Goal: Navigation & Orientation: Find specific page/section

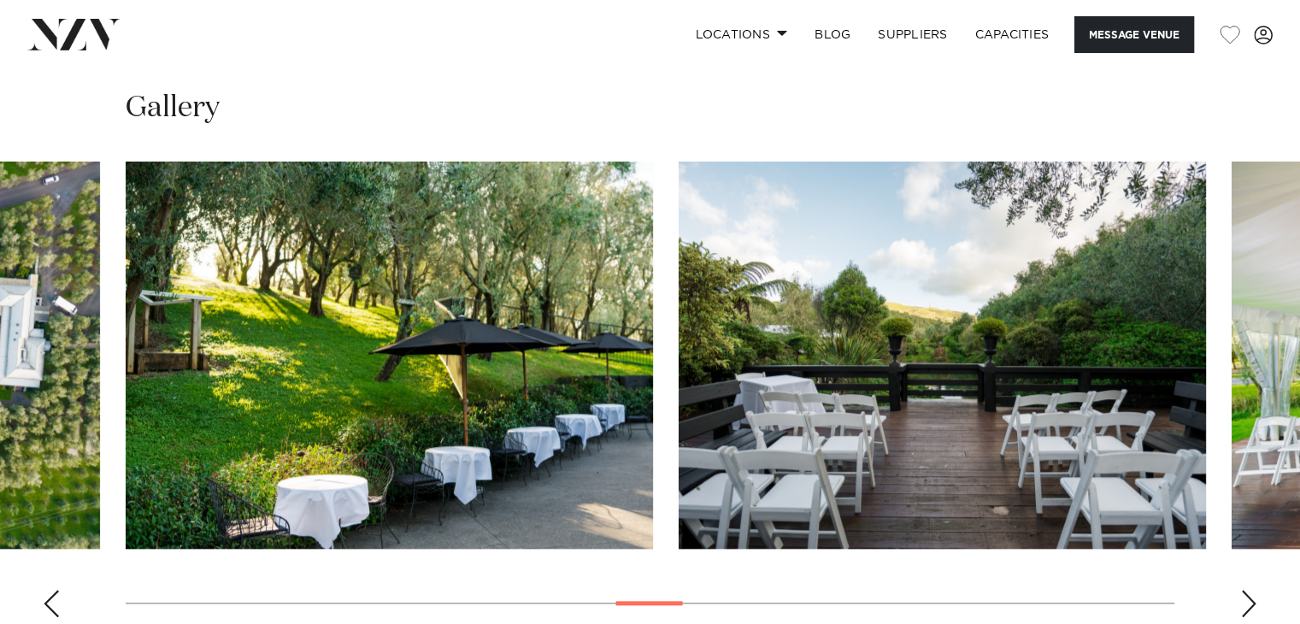
click at [1244, 590] on div "Next slide" at bounding box center [1248, 603] width 17 height 27
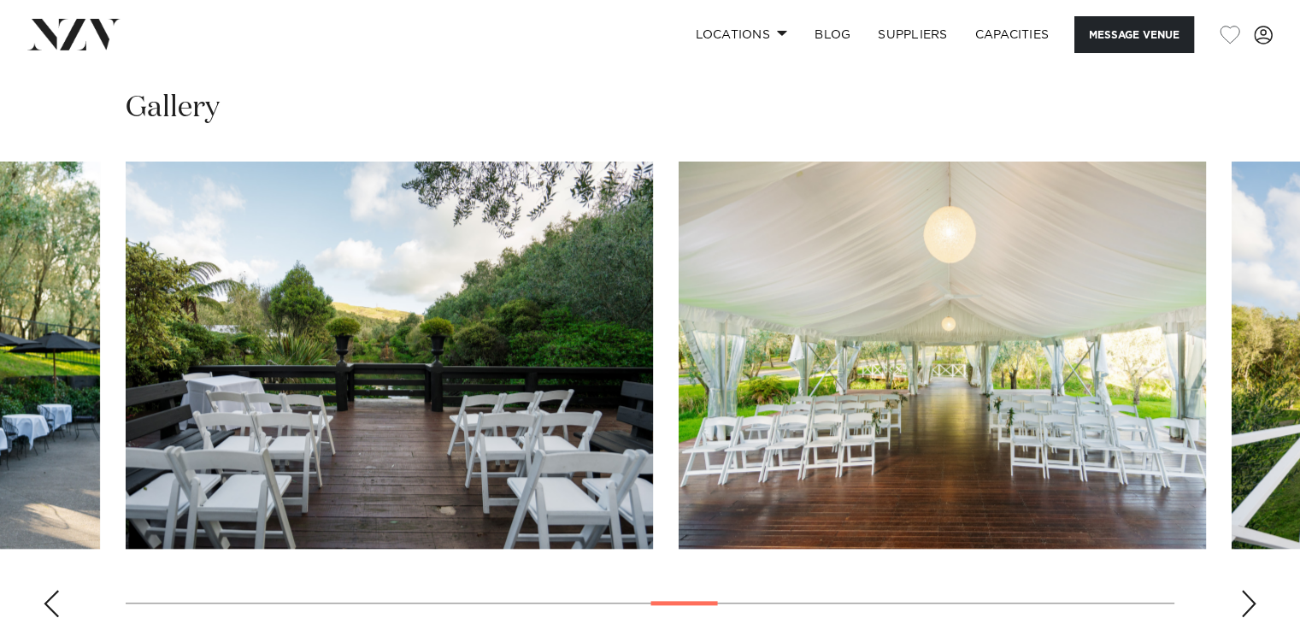
click at [1244, 590] on div "Next slide" at bounding box center [1248, 603] width 17 height 27
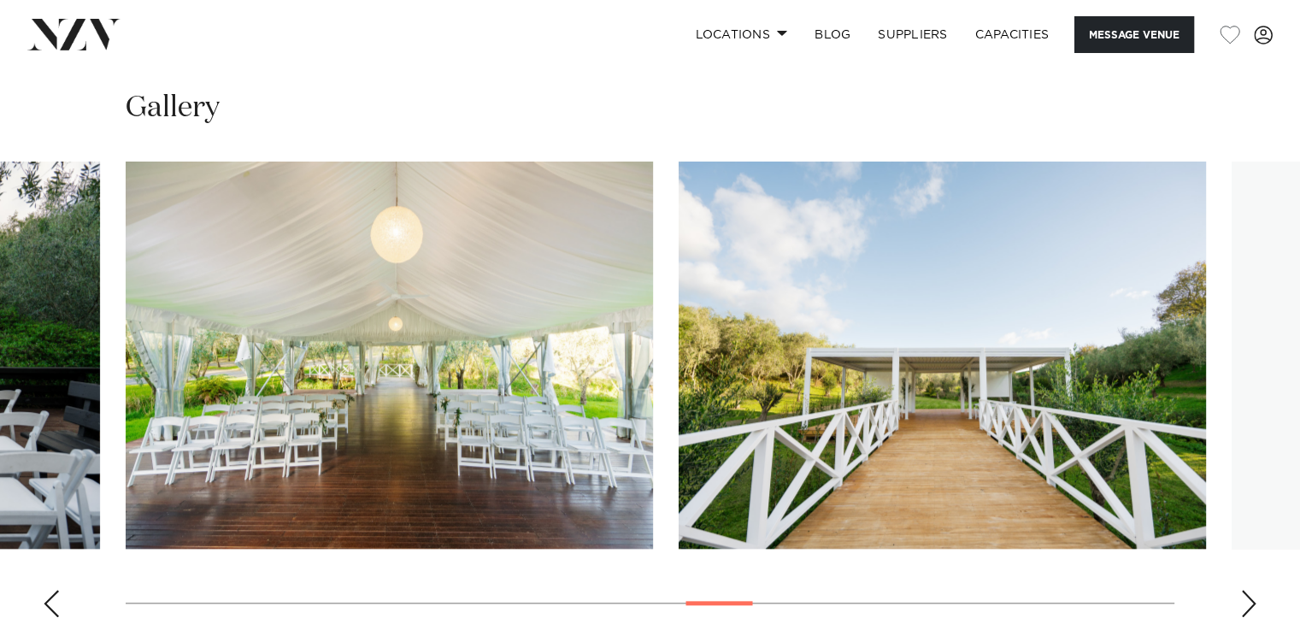
click at [1244, 590] on div "Next slide" at bounding box center [1248, 603] width 17 height 27
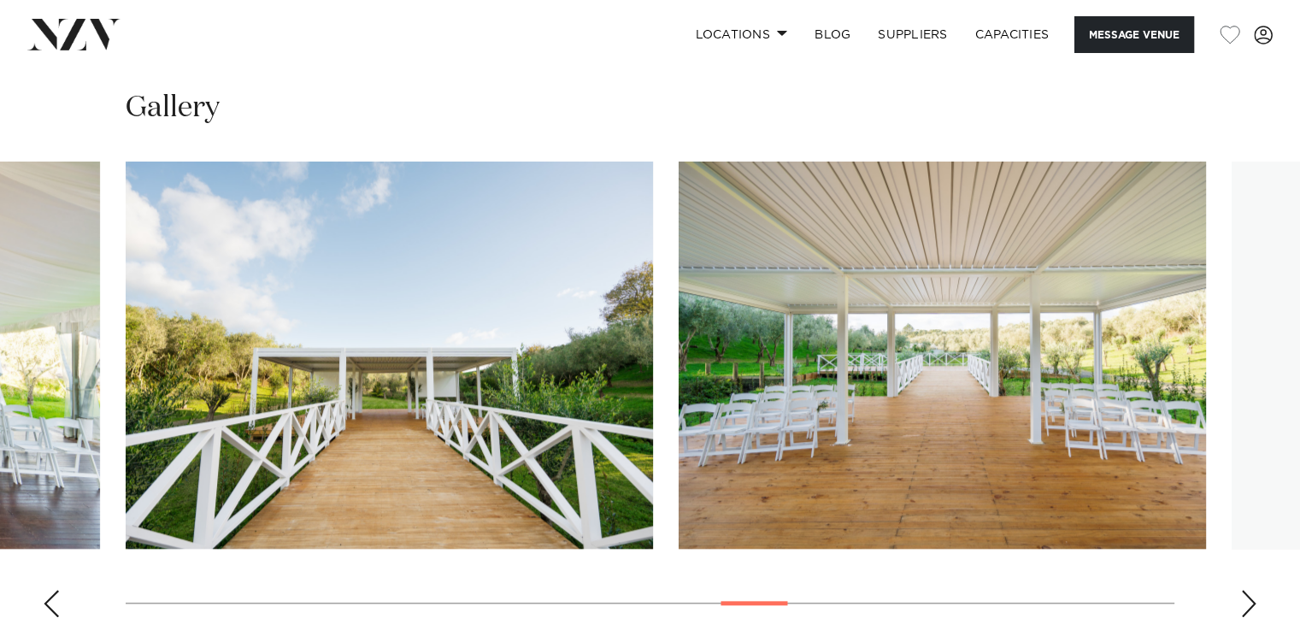
click at [1244, 590] on div "Next slide" at bounding box center [1248, 603] width 17 height 27
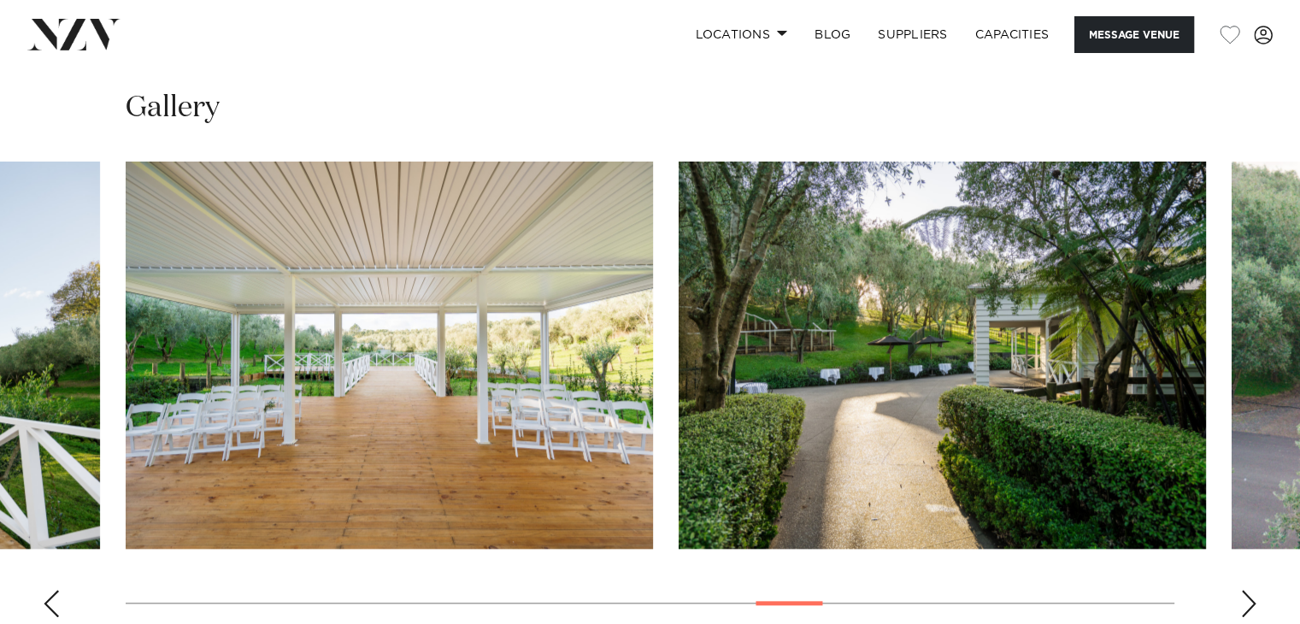
click at [1244, 590] on div "Next slide" at bounding box center [1248, 603] width 17 height 27
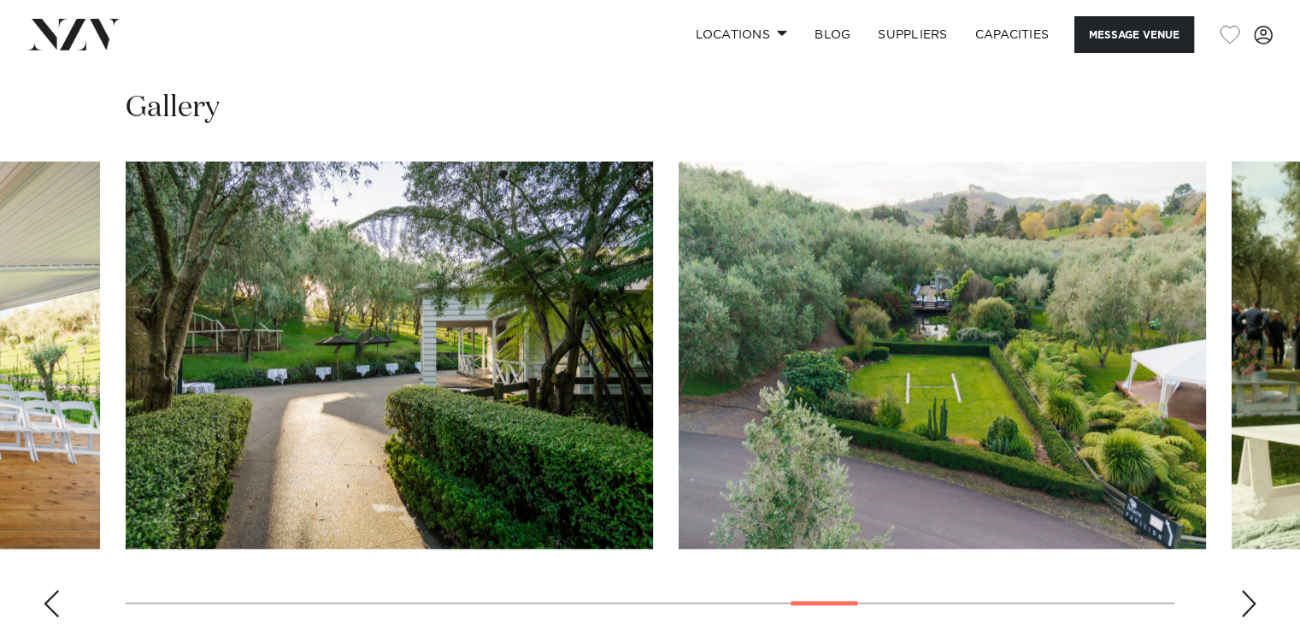
click at [1244, 590] on div "Next slide" at bounding box center [1248, 603] width 17 height 27
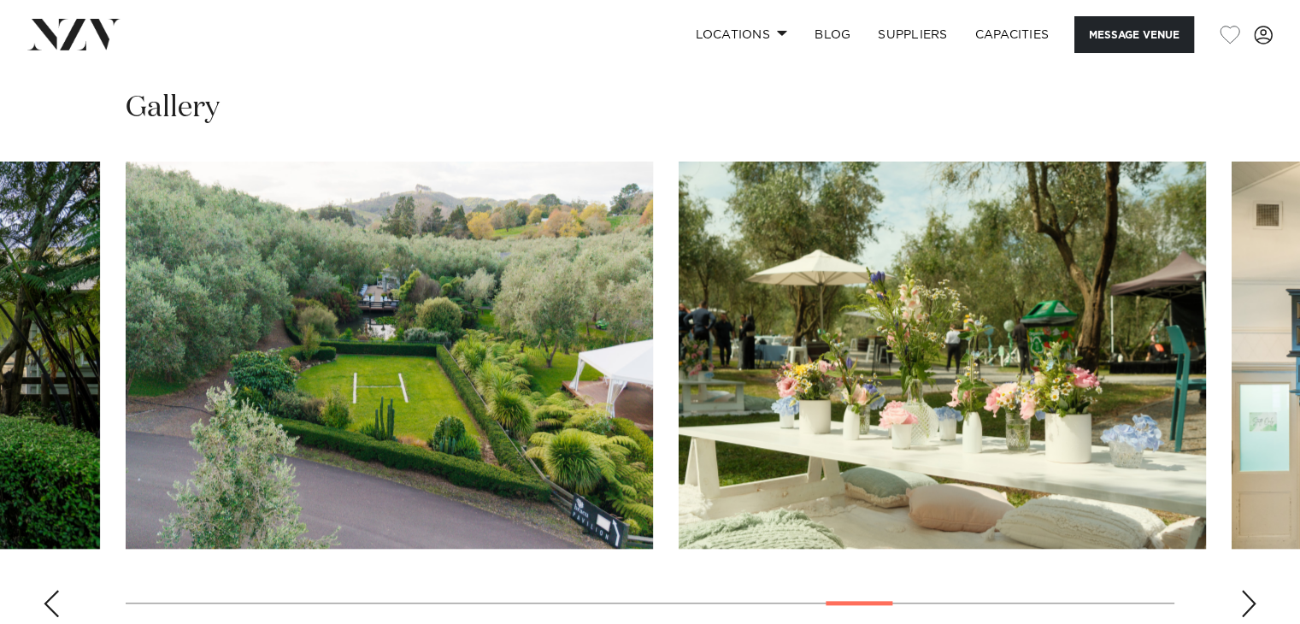
click at [1244, 590] on div "Next slide" at bounding box center [1248, 603] width 17 height 27
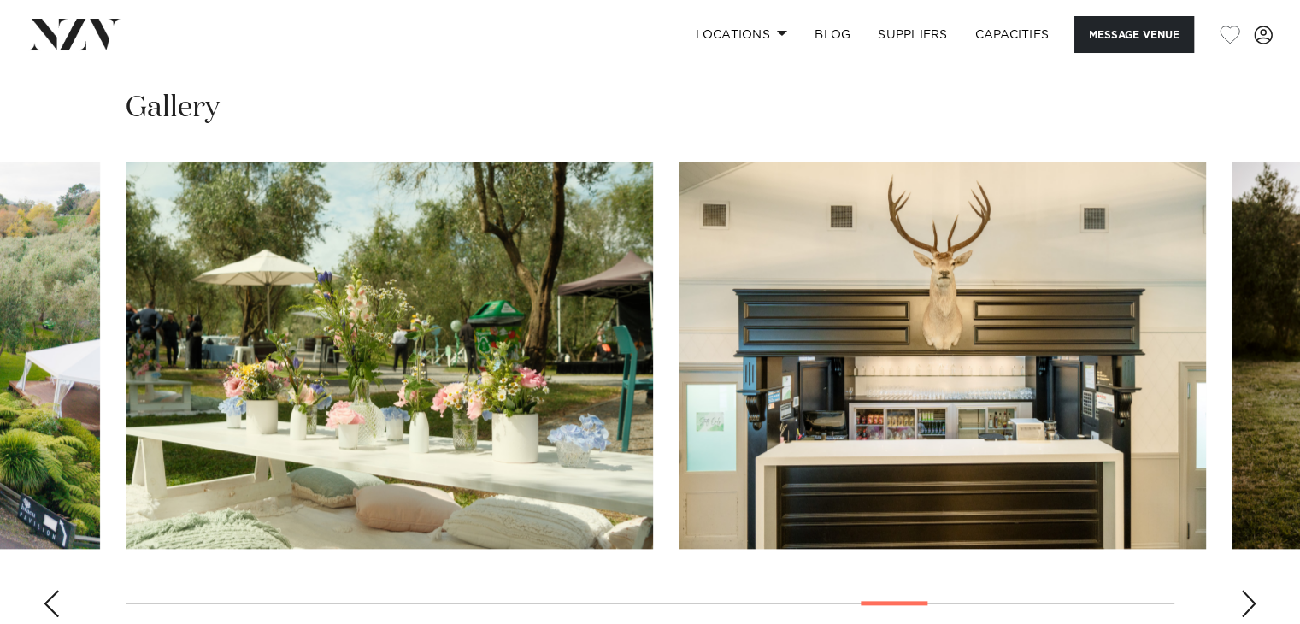
click at [1244, 590] on div "Next slide" at bounding box center [1248, 603] width 17 height 27
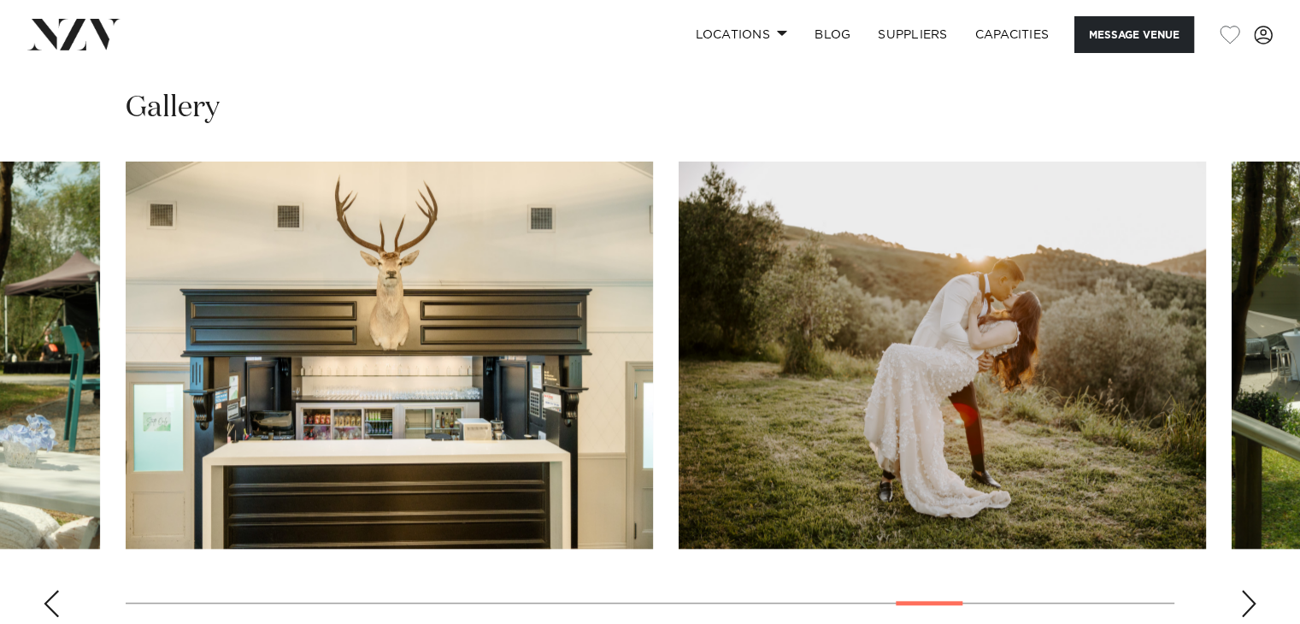
click at [1244, 590] on div "Next slide" at bounding box center [1248, 603] width 17 height 27
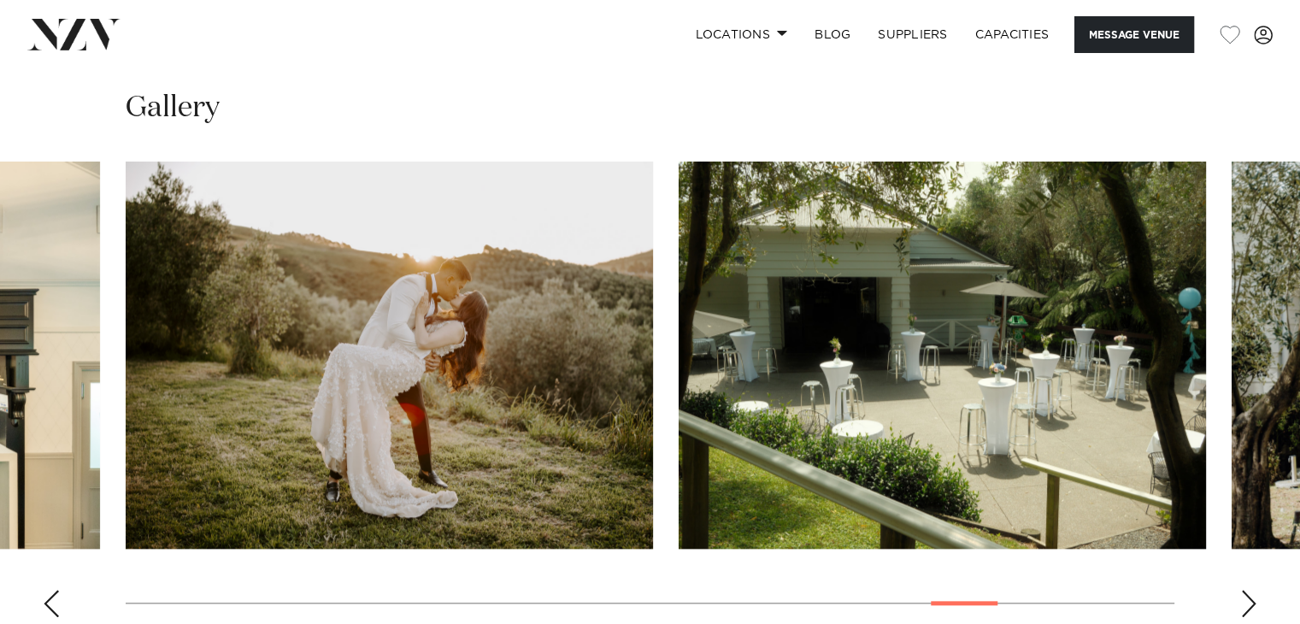
click at [1244, 590] on div "Next slide" at bounding box center [1248, 603] width 17 height 27
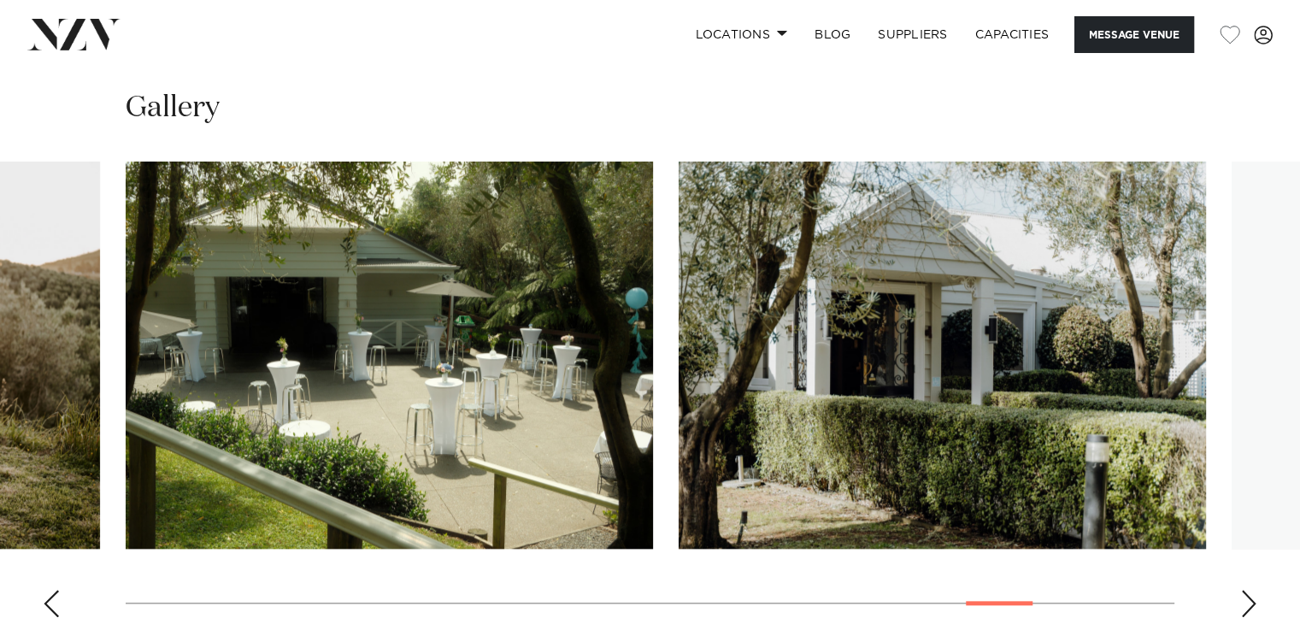
click at [1244, 590] on div "Next slide" at bounding box center [1248, 603] width 17 height 27
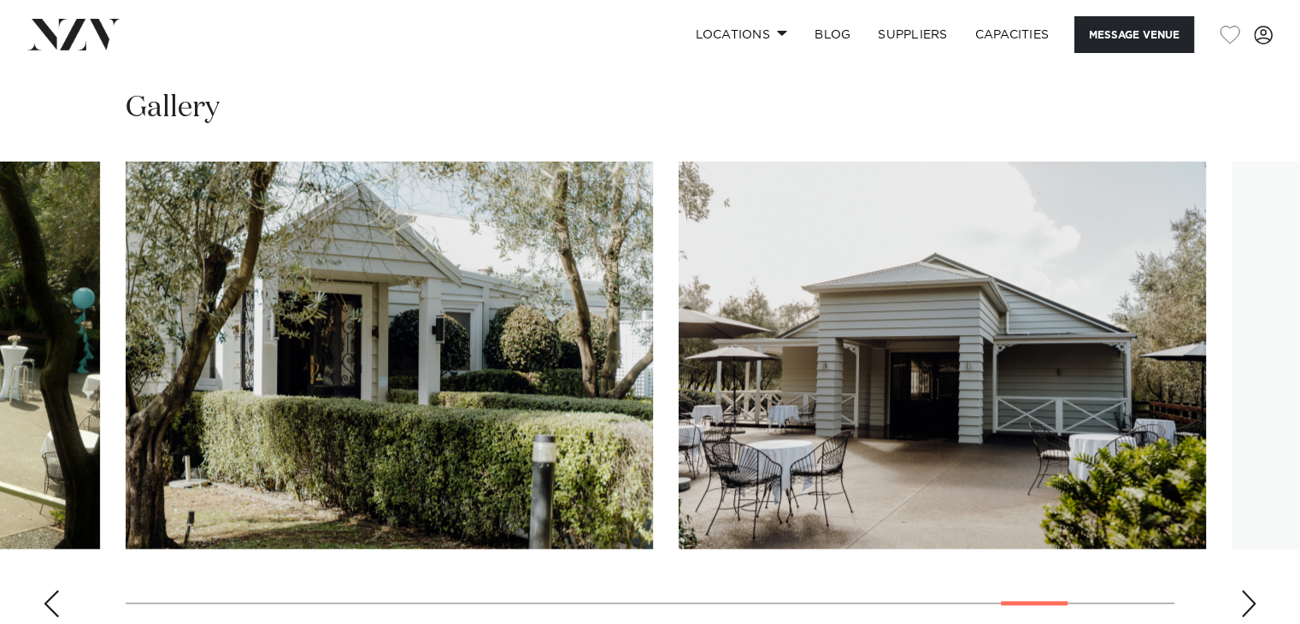
click at [1244, 590] on div "Next slide" at bounding box center [1248, 603] width 17 height 27
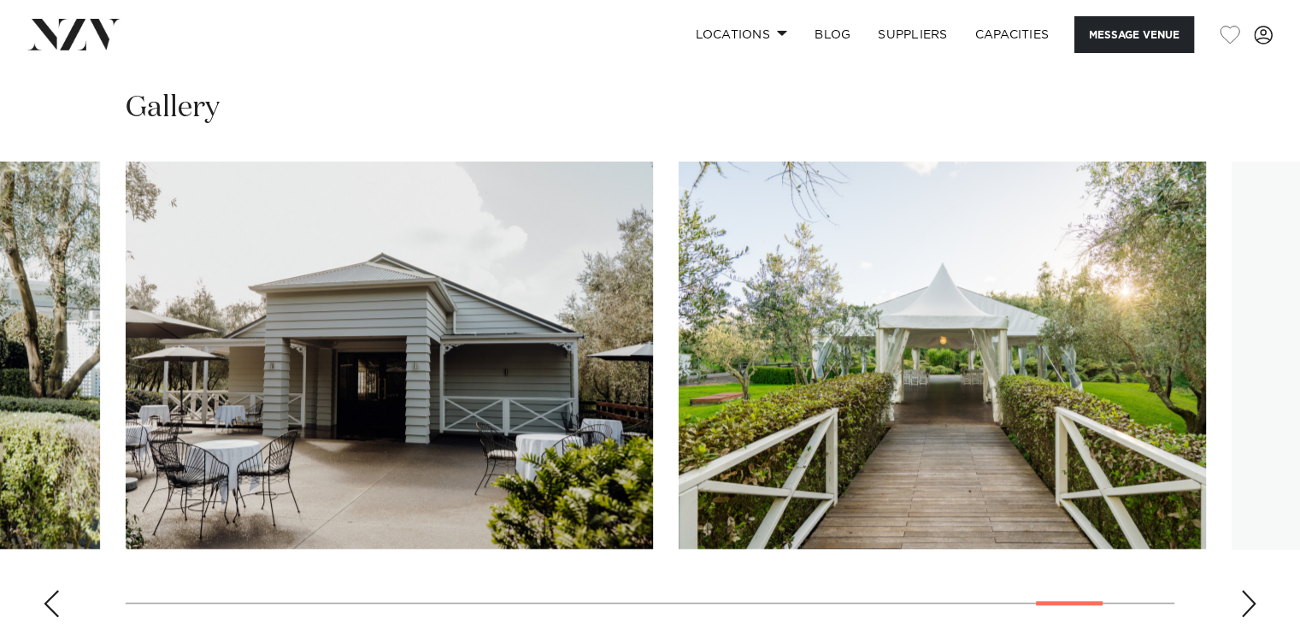
click at [1246, 590] on div "Next slide" at bounding box center [1248, 603] width 17 height 27
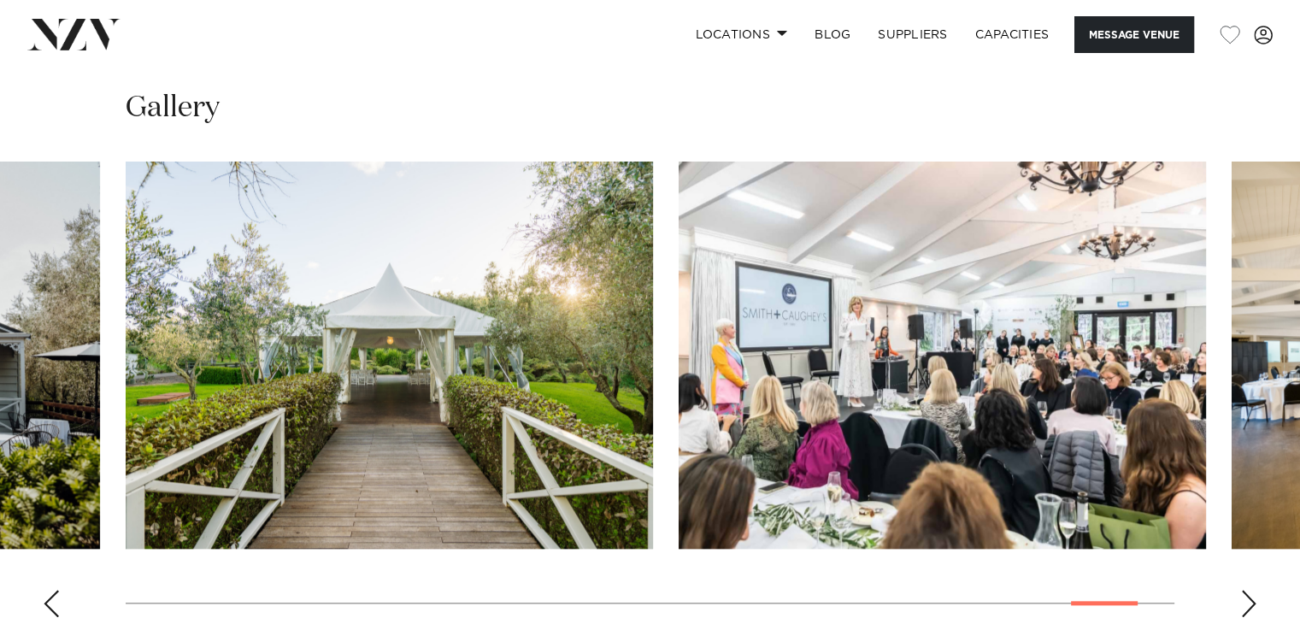
click at [1246, 590] on div "Next slide" at bounding box center [1248, 603] width 17 height 27
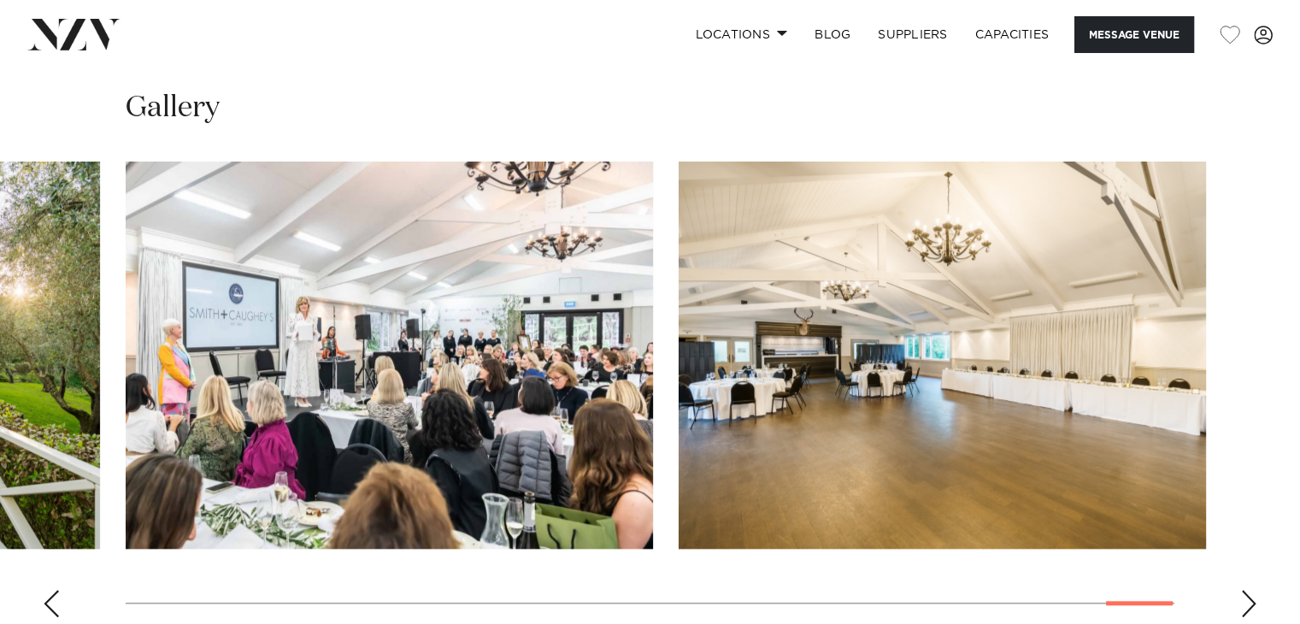
click at [1246, 590] on div "Next slide" at bounding box center [1248, 603] width 17 height 27
